Goal: Information Seeking & Learning: Learn about a topic

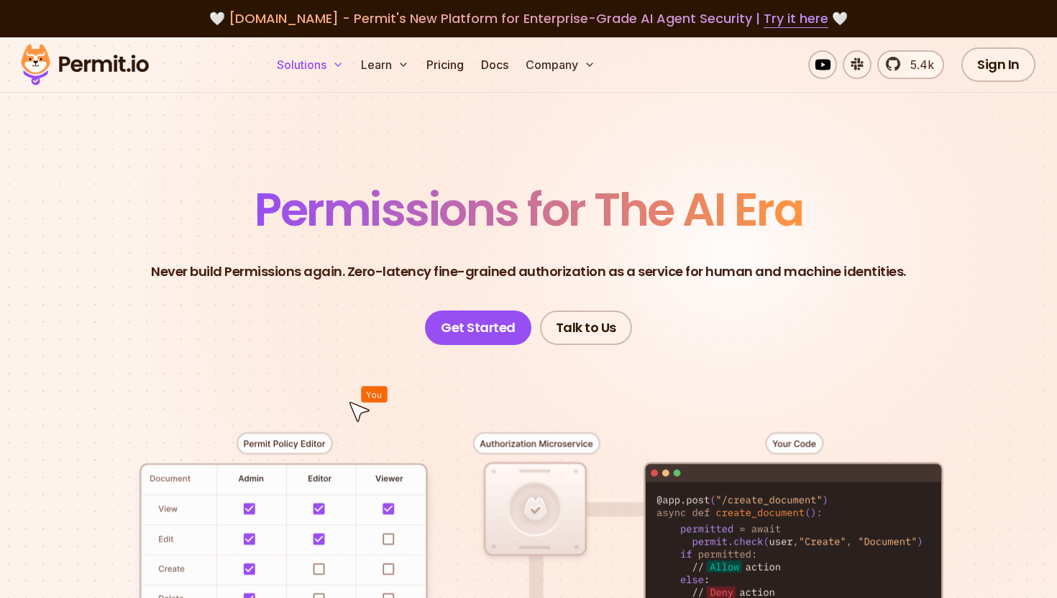
click at [321, 64] on button "Solutions" at bounding box center [310, 64] width 78 height 29
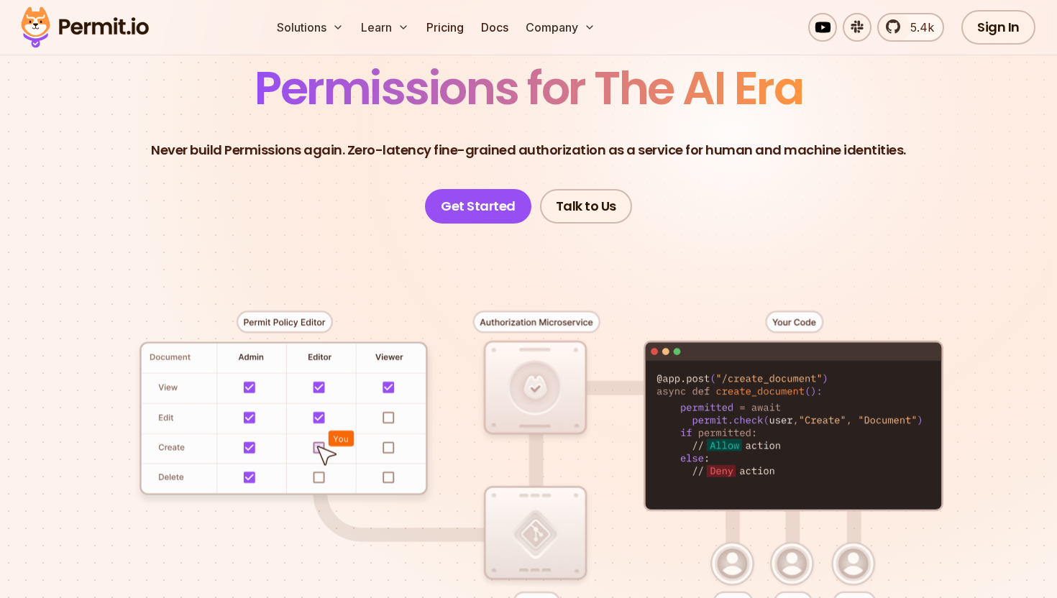
scroll to position [111, 0]
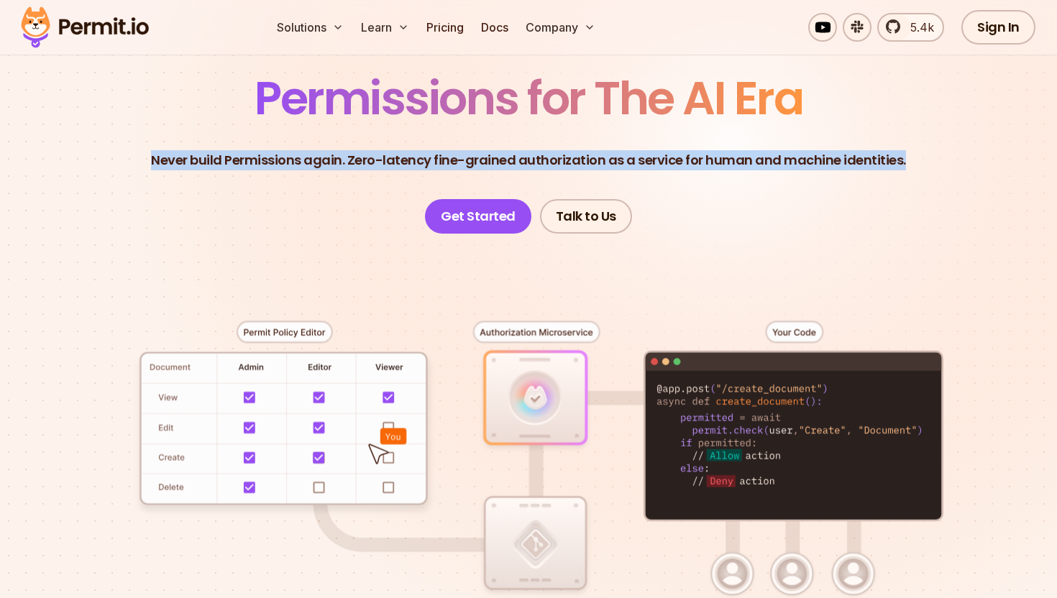
drag, startPoint x: 156, startPoint y: 157, endPoint x: 866, endPoint y: 174, distance: 710.0
click at [866, 174] on header "Permissions for The AI Era Never build Permissions again. Zero-latency fine-gra…" at bounding box center [529, 155] width 988 height 158
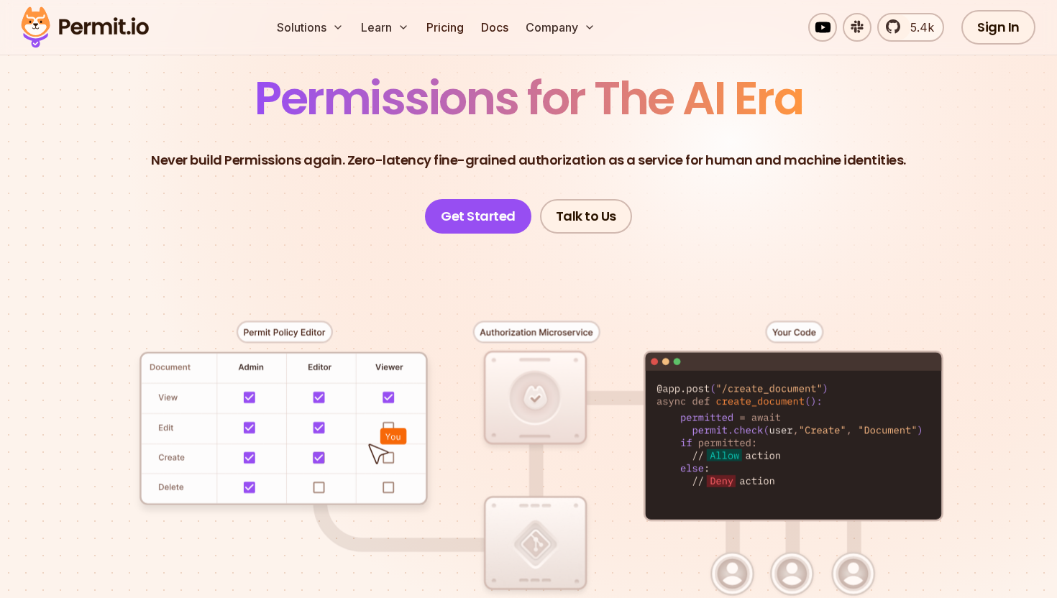
click at [851, 191] on header "Permissions for The AI Era Never build Permissions again. Zero-latency fine-gra…" at bounding box center [529, 155] width 988 height 158
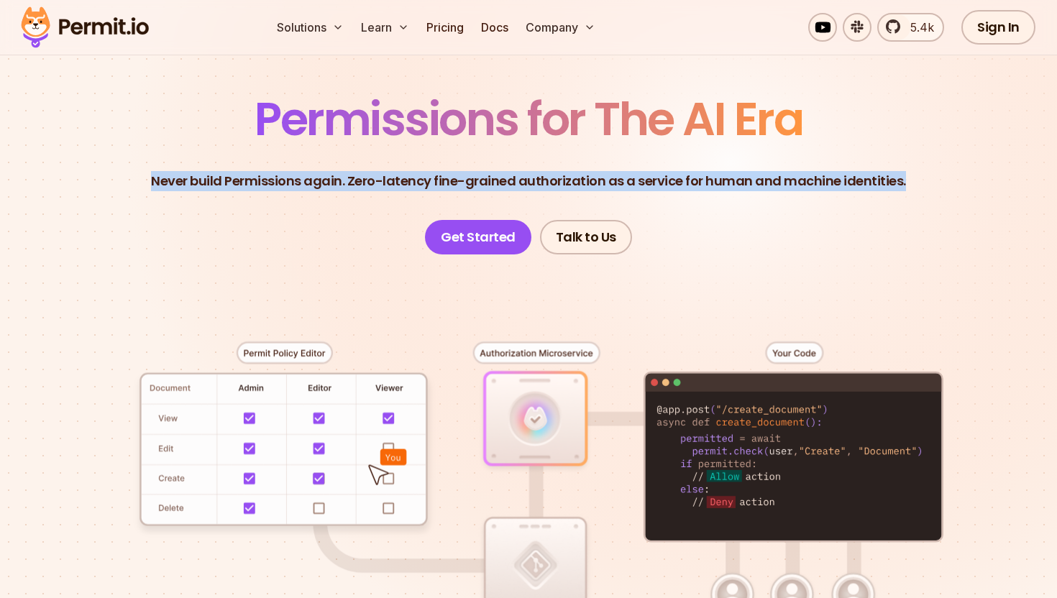
drag, startPoint x: 162, startPoint y: 182, endPoint x: 987, endPoint y: 185, distance: 825.6
click at [987, 185] on header "Permissions for The AI Era Never build Permissions again. Zero-latency fine-gra…" at bounding box center [529, 175] width 988 height 158
copy p "Never build Permissions again. Zero-latency fine-grained authorization as a ser…"
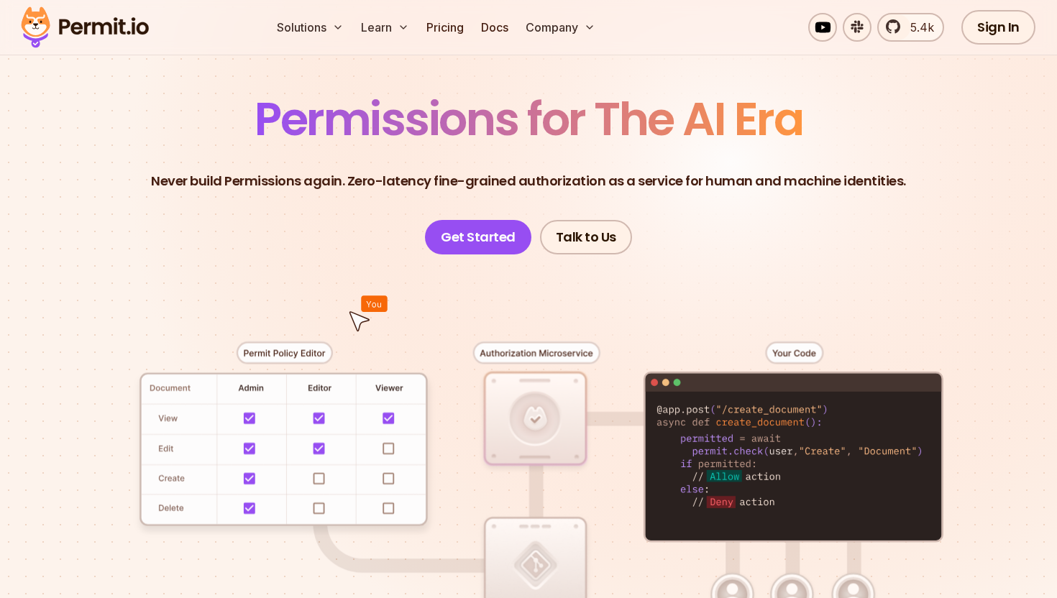
click at [710, 135] on span "Permissions for The AI Era" at bounding box center [529, 119] width 548 height 64
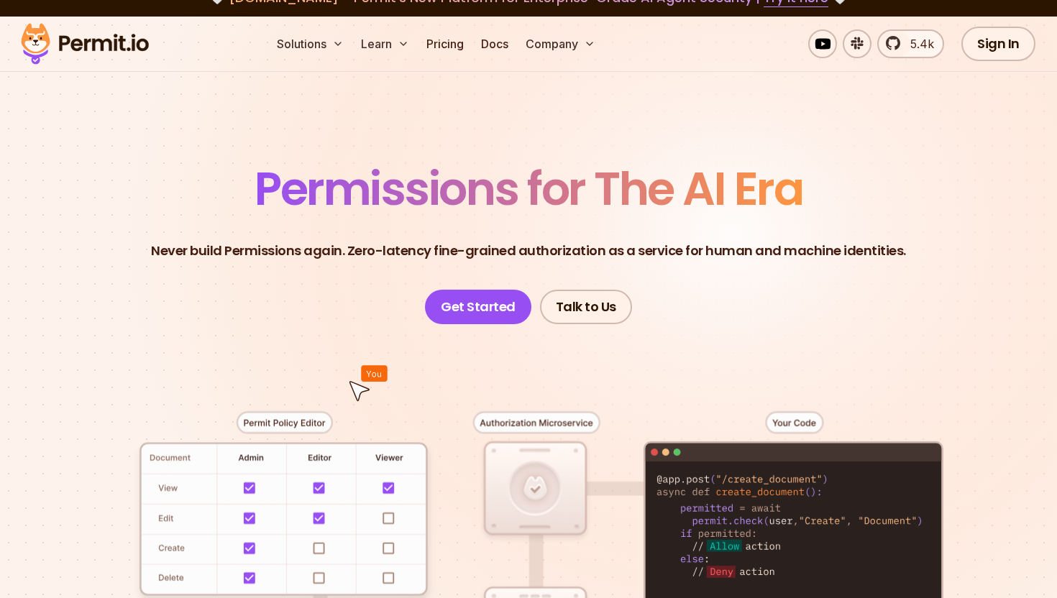
scroll to position [0, 0]
